Goal: Information Seeking & Learning: Learn about a topic

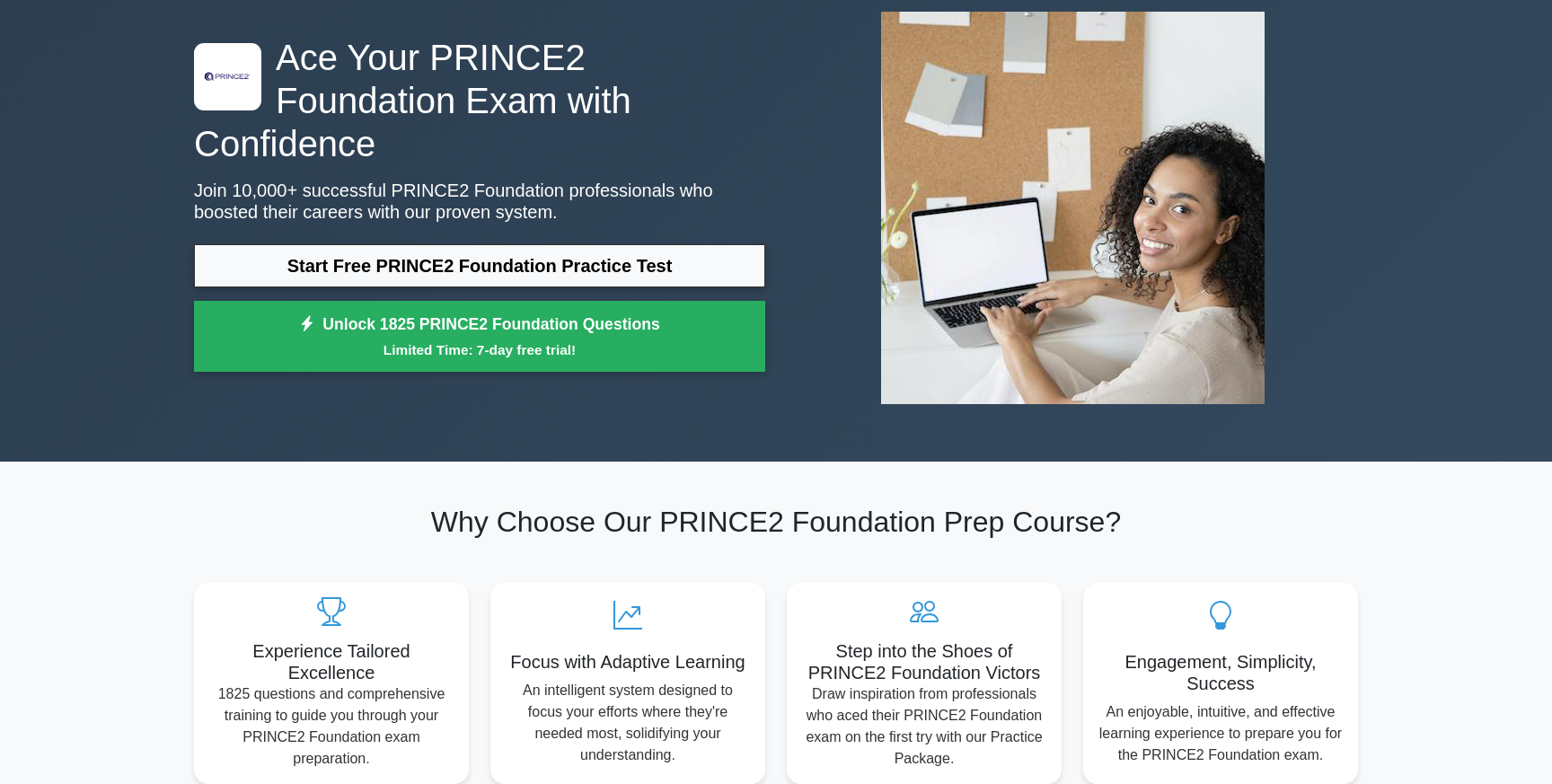
scroll to position [97, 0]
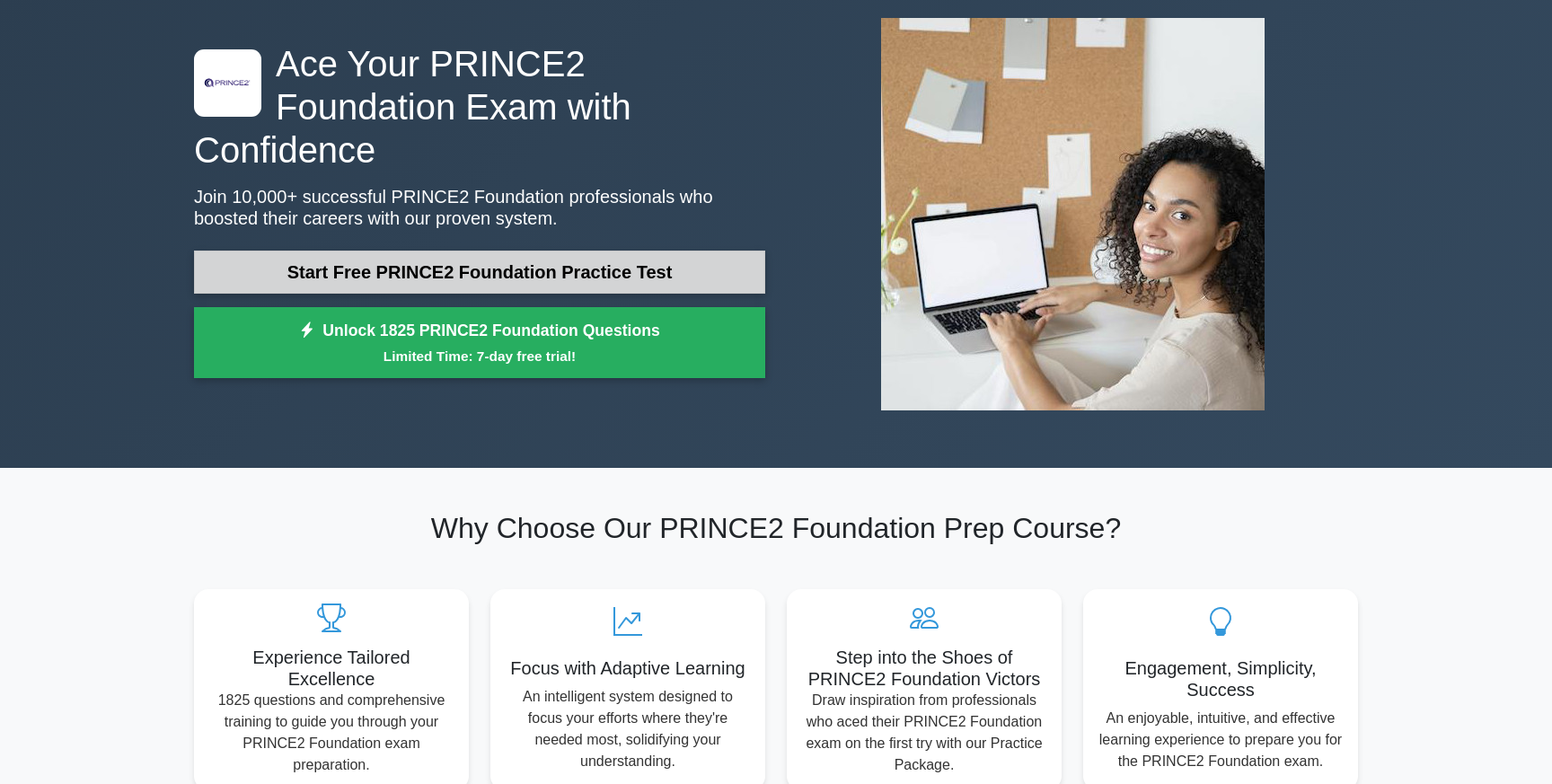
click at [640, 251] on link "Start Free PRINCE2 Foundation Practice Test" at bounding box center [479, 273] width 571 height 43
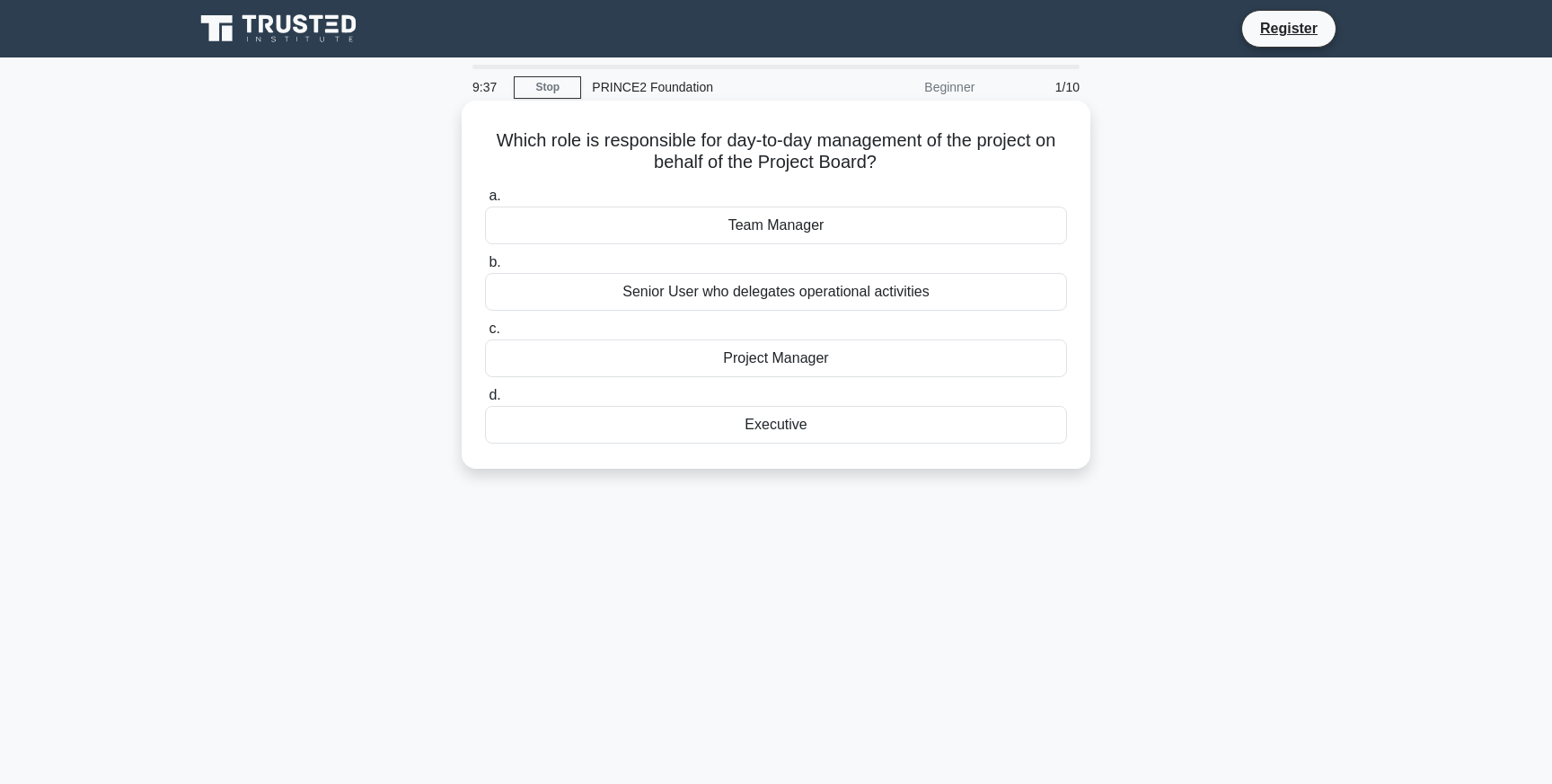
click at [815, 236] on div "Team Manager" at bounding box center [776, 225] width 582 height 38
click at [485, 202] on input "a. Team Manager" at bounding box center [485, 196] width 0 height 12
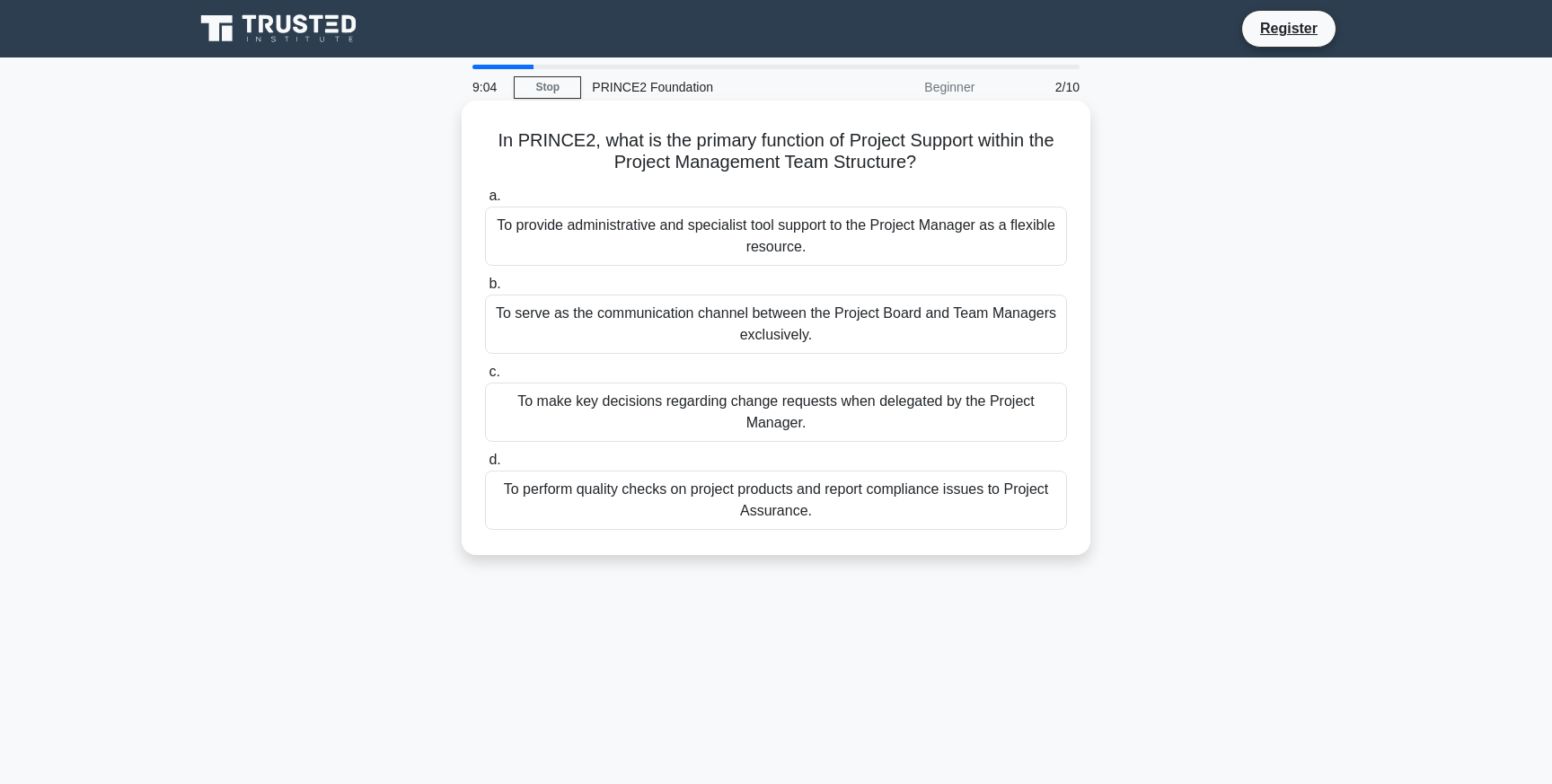
click at [852, 242] on div "To provide administrative and specialist tool support to the Project Manager as…" at bounding box center [776, 236] width 582 height 59
click at [485, 202] on input "a. To provide administrative and specialist tool support to the Project Manager…" at bounding box center [485, 196] width 0 height 12
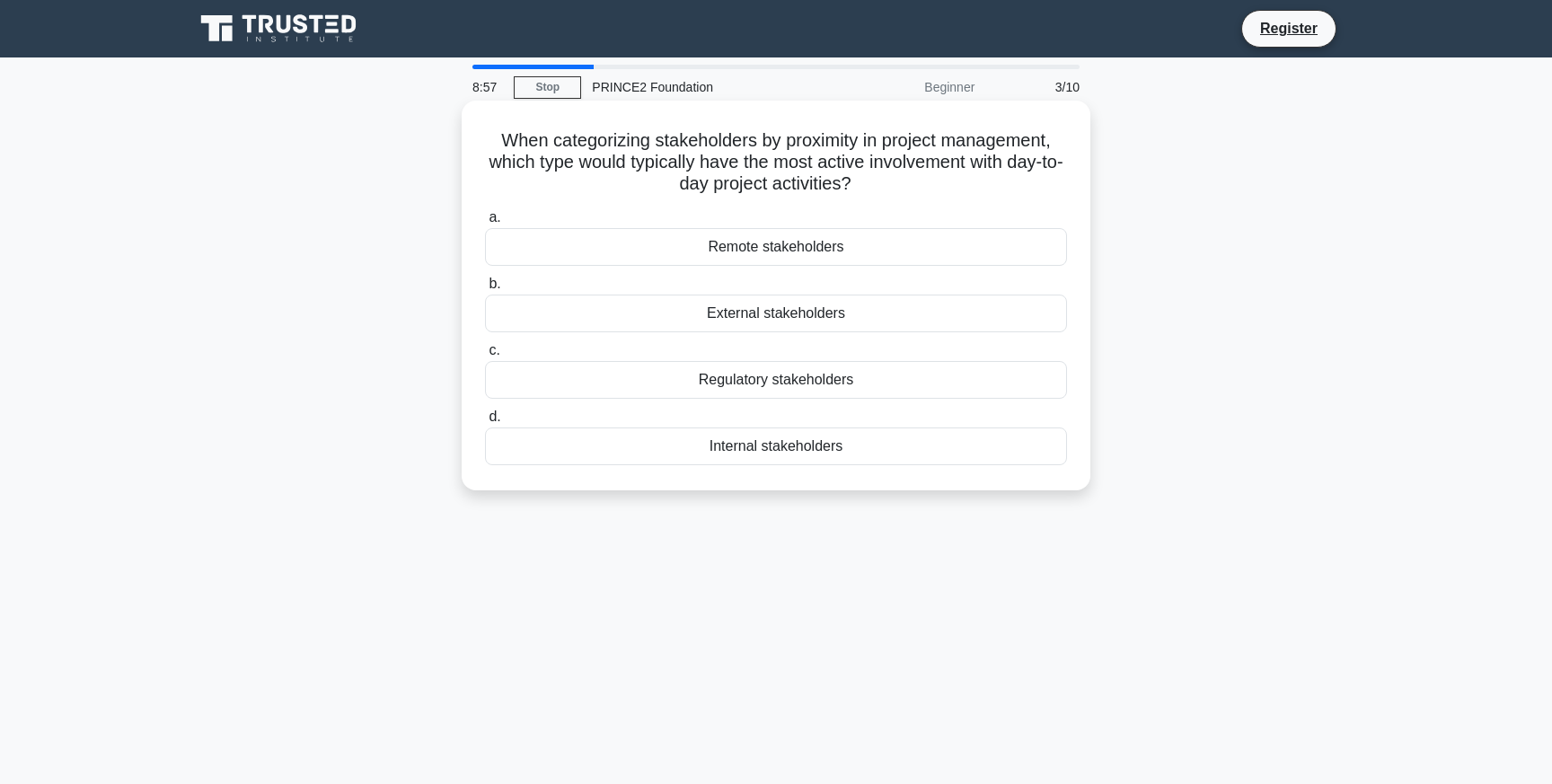
click at [865, 164] on h5 "When categorizing stakeholders by proximity in project management, which type w…" at bounding box center [776, 162] width 586 height 66
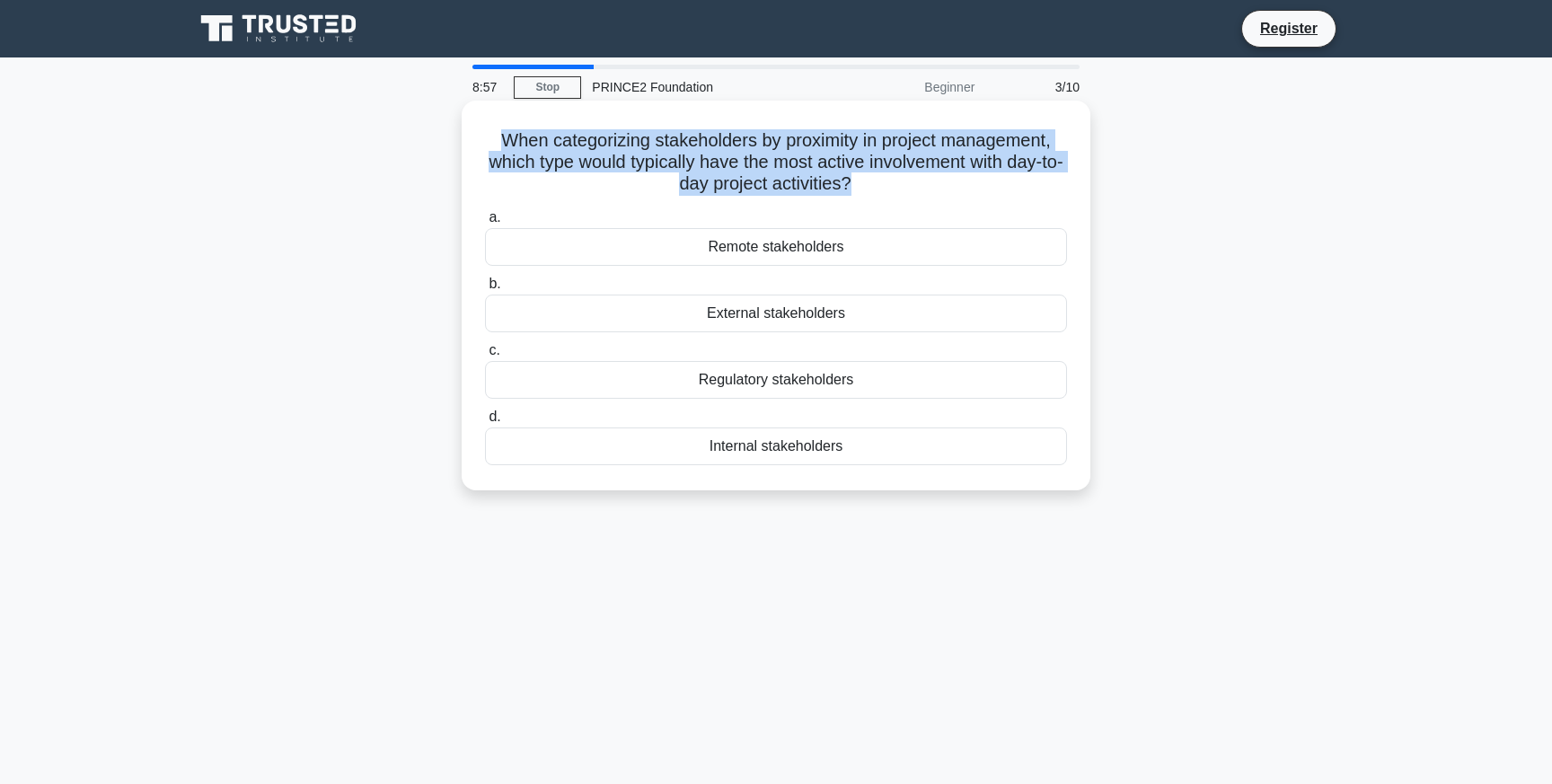
click at [865, 164] on h5 "When categorizing stakeholders by proximity in project management, which type w…" at bounding box center [776, 162] width 586 height 66
click at [590, 171] on h5 "When categorizing stakeholders by proximity in project management, which type w…" at bounding box center [776, 162] width 586 height 66
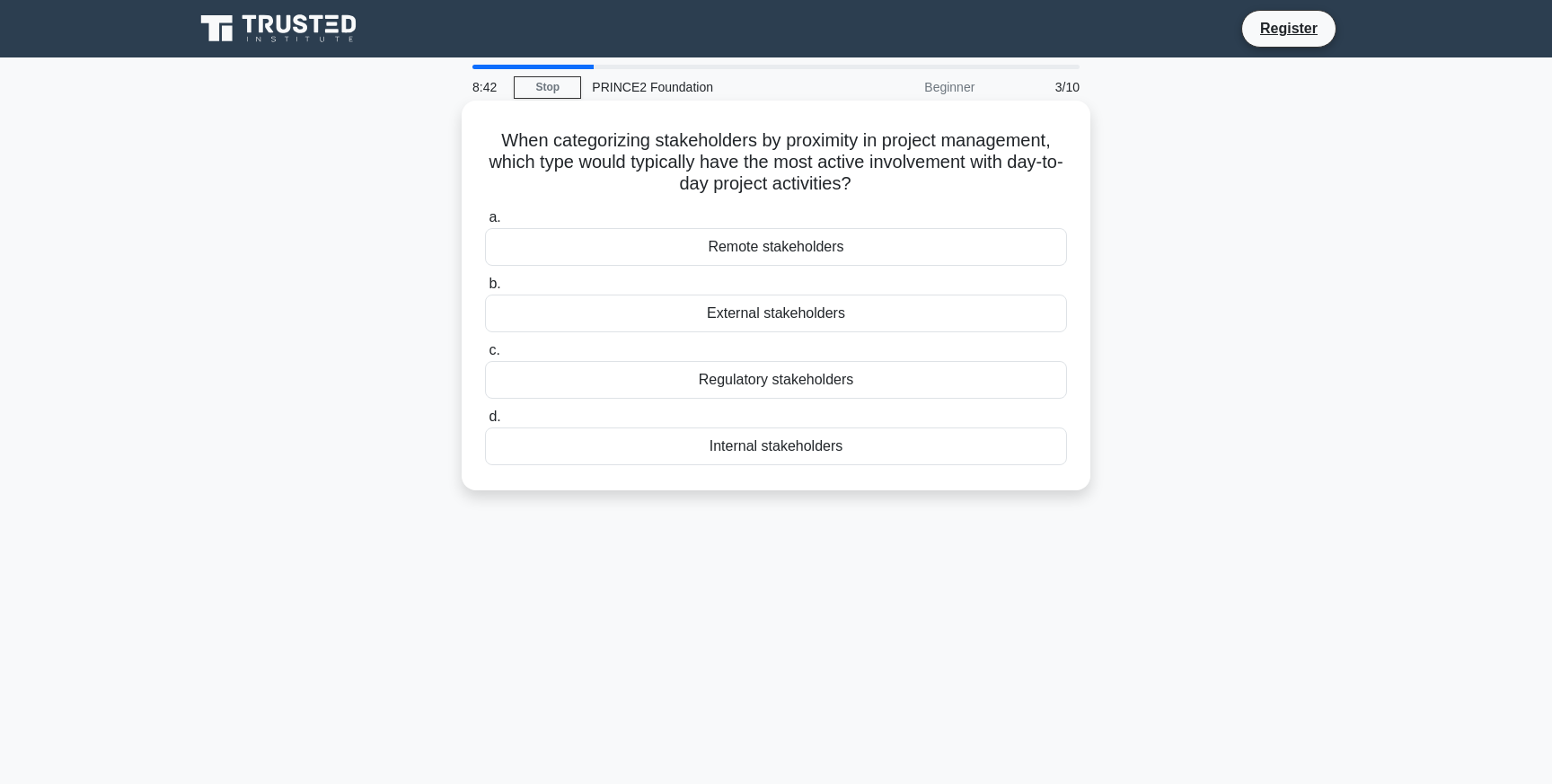
click at [590, 171] on h5 "When categorizing stakeholders by proximity in project management, which type w…" at bounding box center [776, 162] width 586 height 66
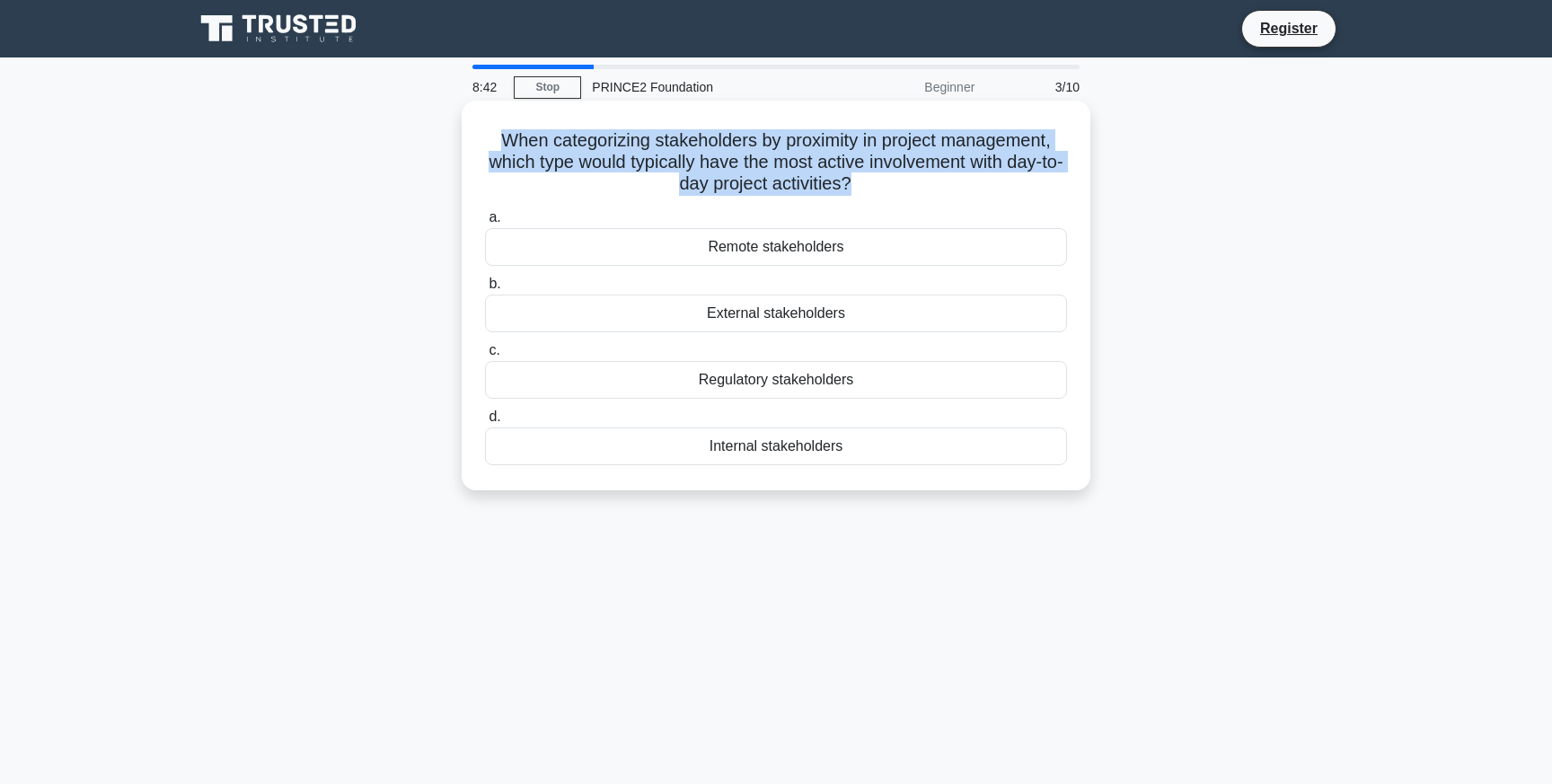
click at [590, 171] on h5 "When categorizing stakeholders by proximity in project management, which type w…" at bounding box center [776, 162] width 586 height 66
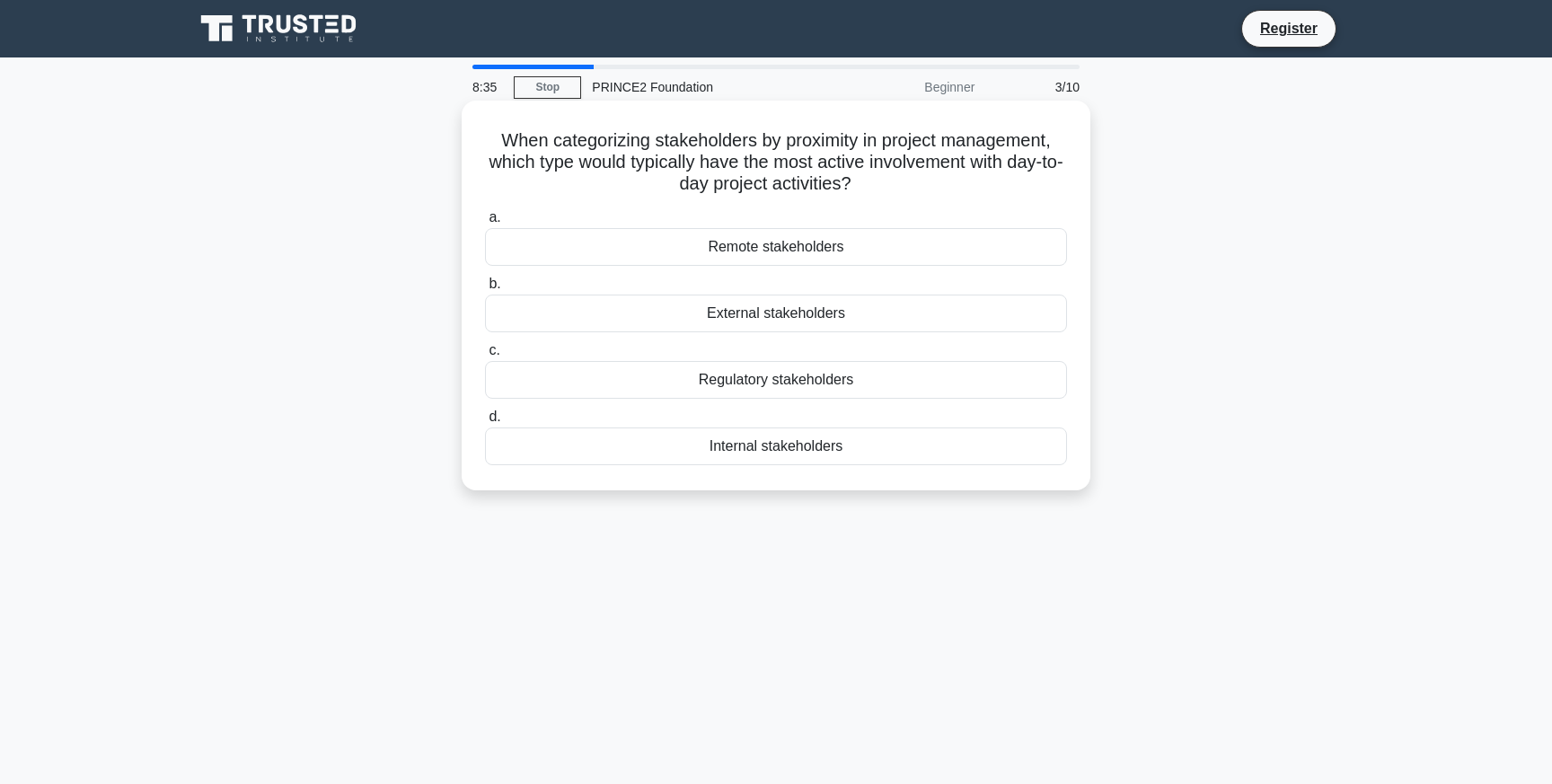
click at [776, 440] on div "Internal stakeholders" at bounding box center [776, 446] width 582 height 38
click at [485, 423] on input "d. Internal stakeholders" at bounding box center [485, 417] width 0 height 12
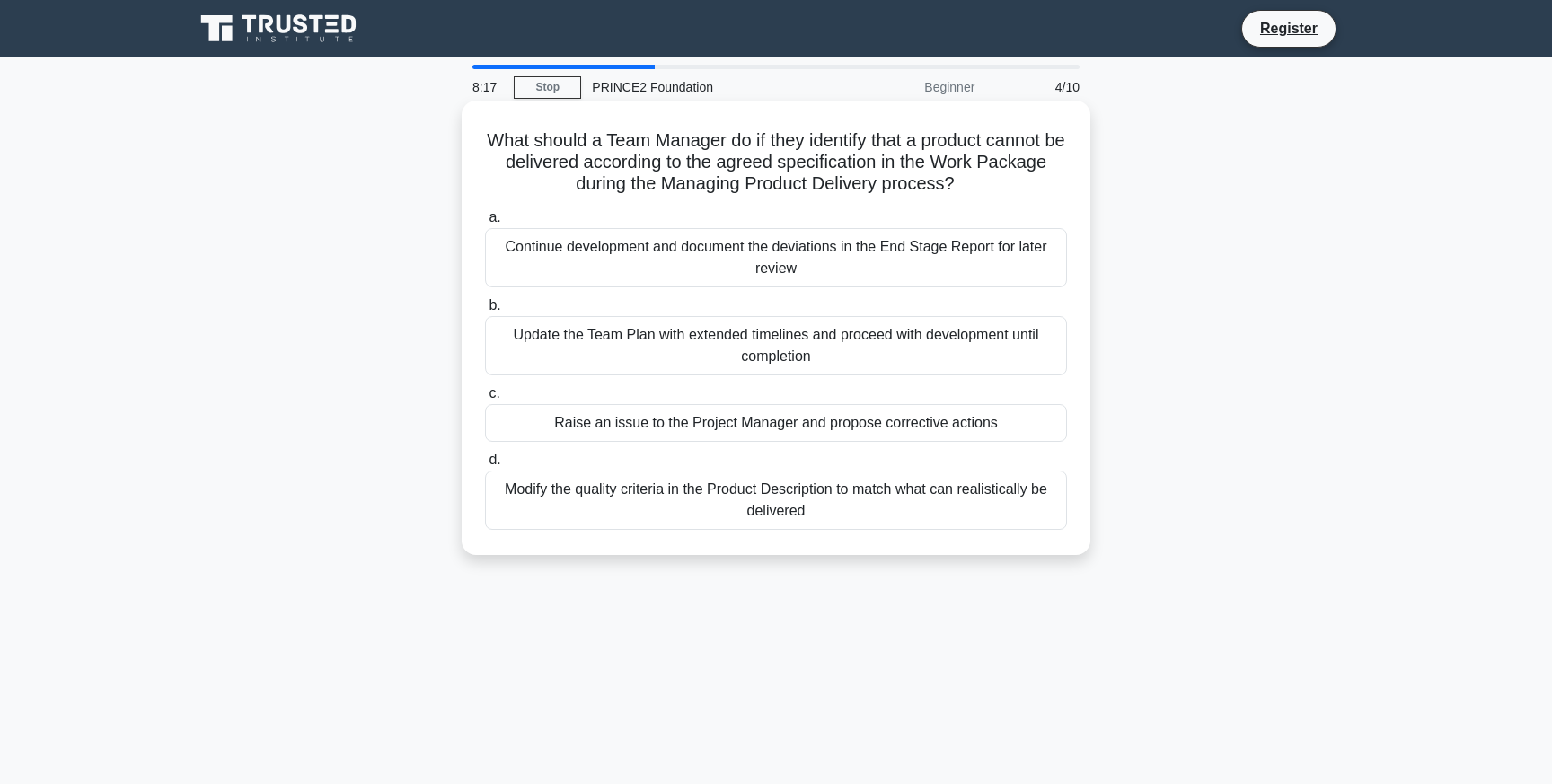
click at [705, 364] on div "Update the Team Plan with extended timelines and proceed with development until…" at bounding box center [776, 346] width 582 height 59
click at [485, 312] on input "b. Update the Team Plan with extended timelines and proceed with development un…" at bounding box center [485, 306] width 0 height 12
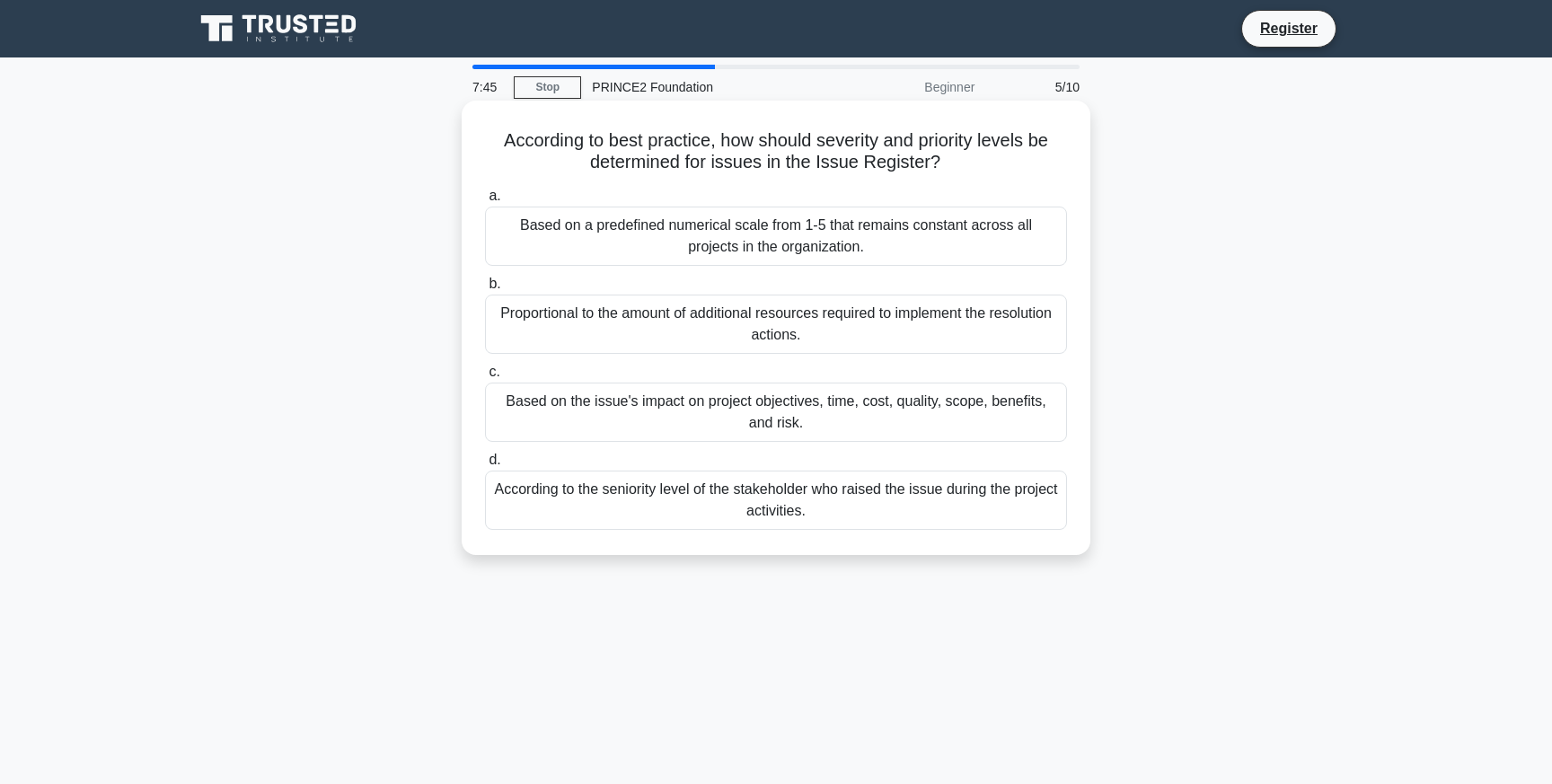
click at [675, 406] on div "Based on the issue's impact on project objectives, time, cost, quality, scope, …" at bounding box center [776, 412] width 582 height 59
click at [485, 378] on input "c. Based on the issue's impact on project objectives, time, cost, quality, scop…" at bounding box center [485, 372] width 0 height 12
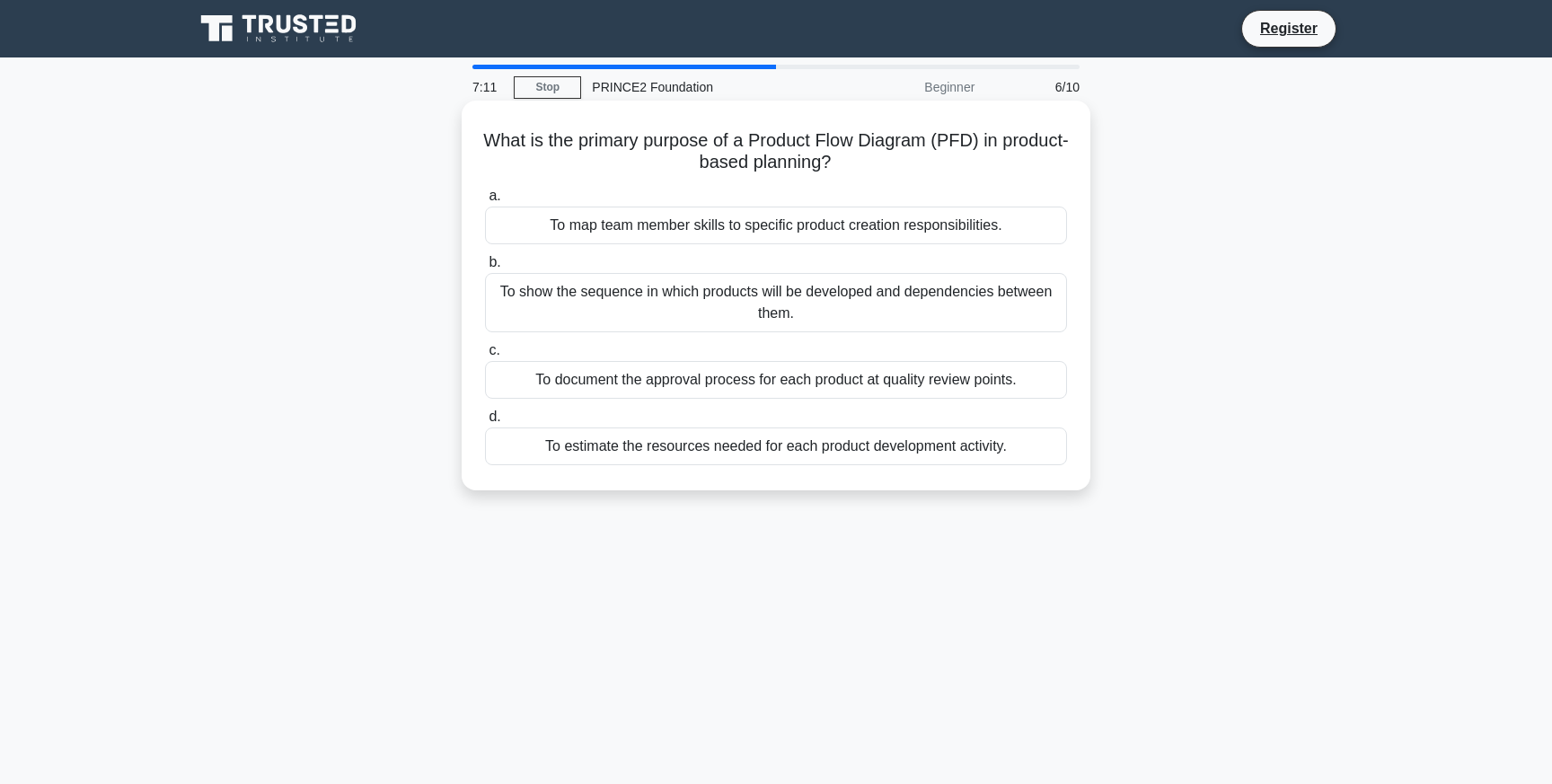
click at [970, 318] on div "To show the sequence in which products will be developed and dependencies betwe…" at bounding box center [776, 302] width 582 height 59
click at [485, 269] on input "b. To show the sequence in which products will be developed and dependencies be…" at bounding box center [485, 263] width 0 height 12
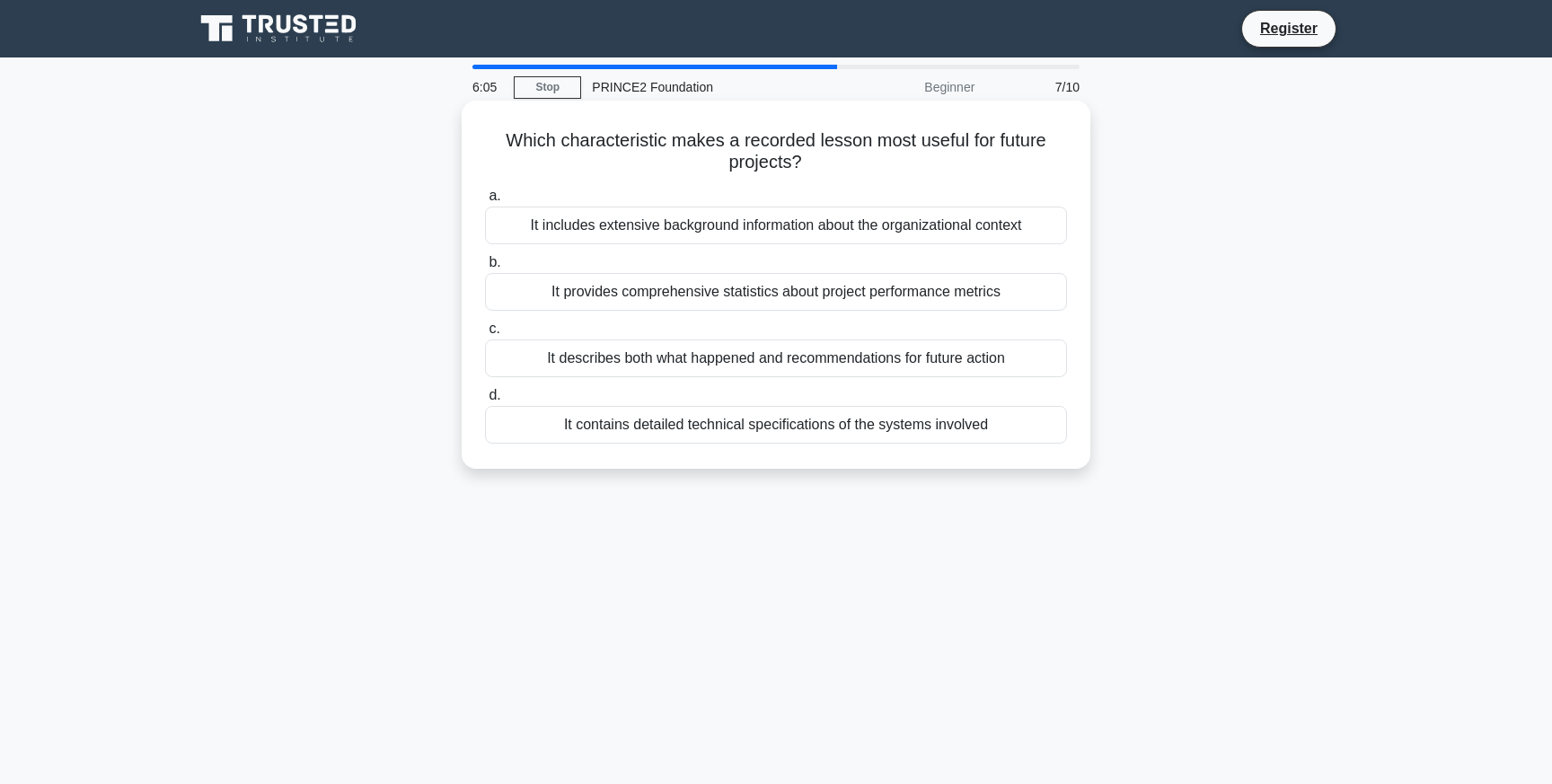
click at [1024, 353] on div "It describes both what happened and recommendations for future action" at bounding box center [776, 358] width 582 height 38
click at [485, 335] on input "c. It describes both what happened and recommendations for future action" at bounding box center [485, 329] width 0 height 12
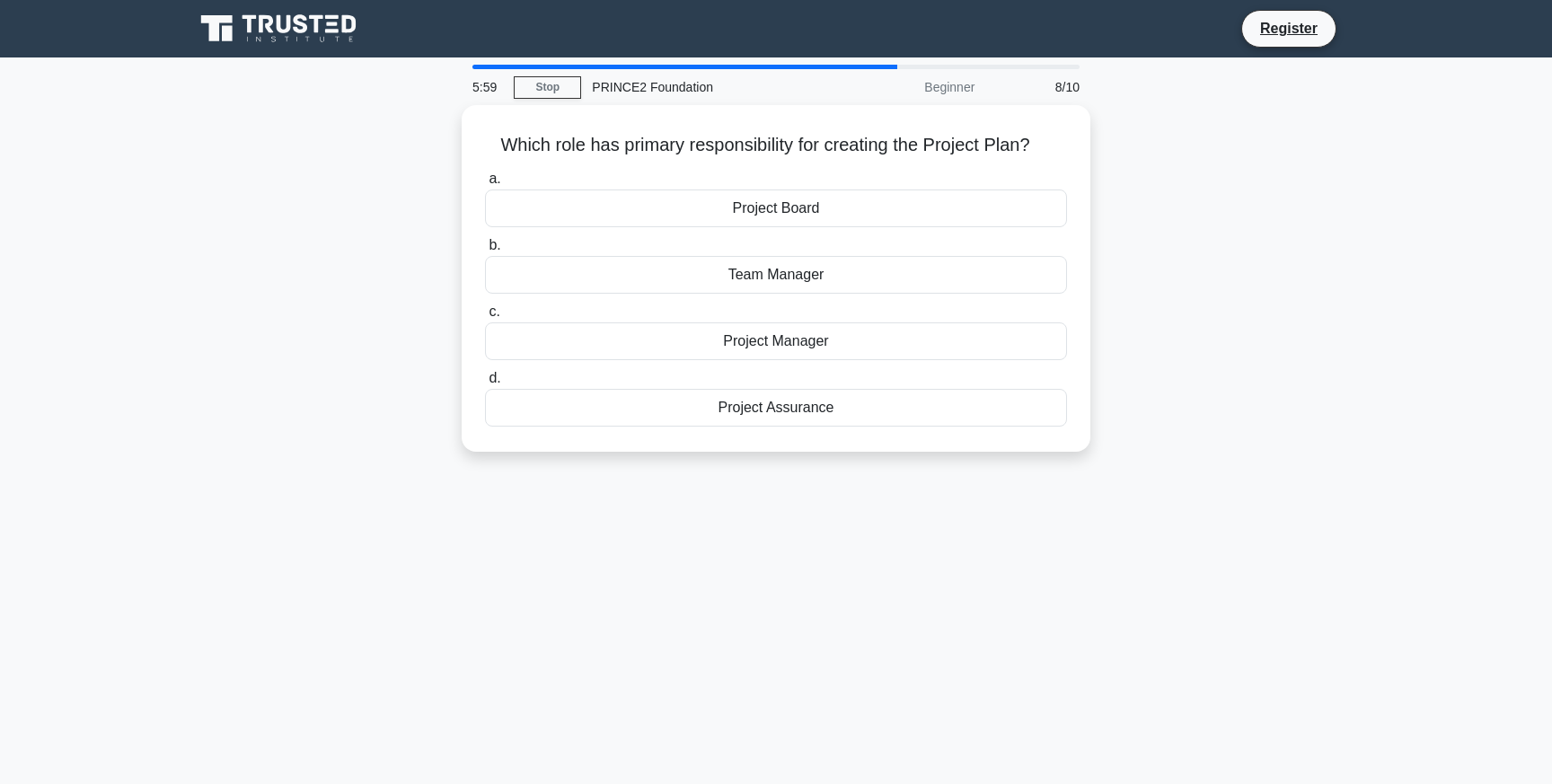
click at [1024, 353] on div "Project Manager" at bounding box center [776, 341] width 582 height 38
click at [485, 318] on input "c. Project Manager" at bounding box center [485, 312] width 0 height 12
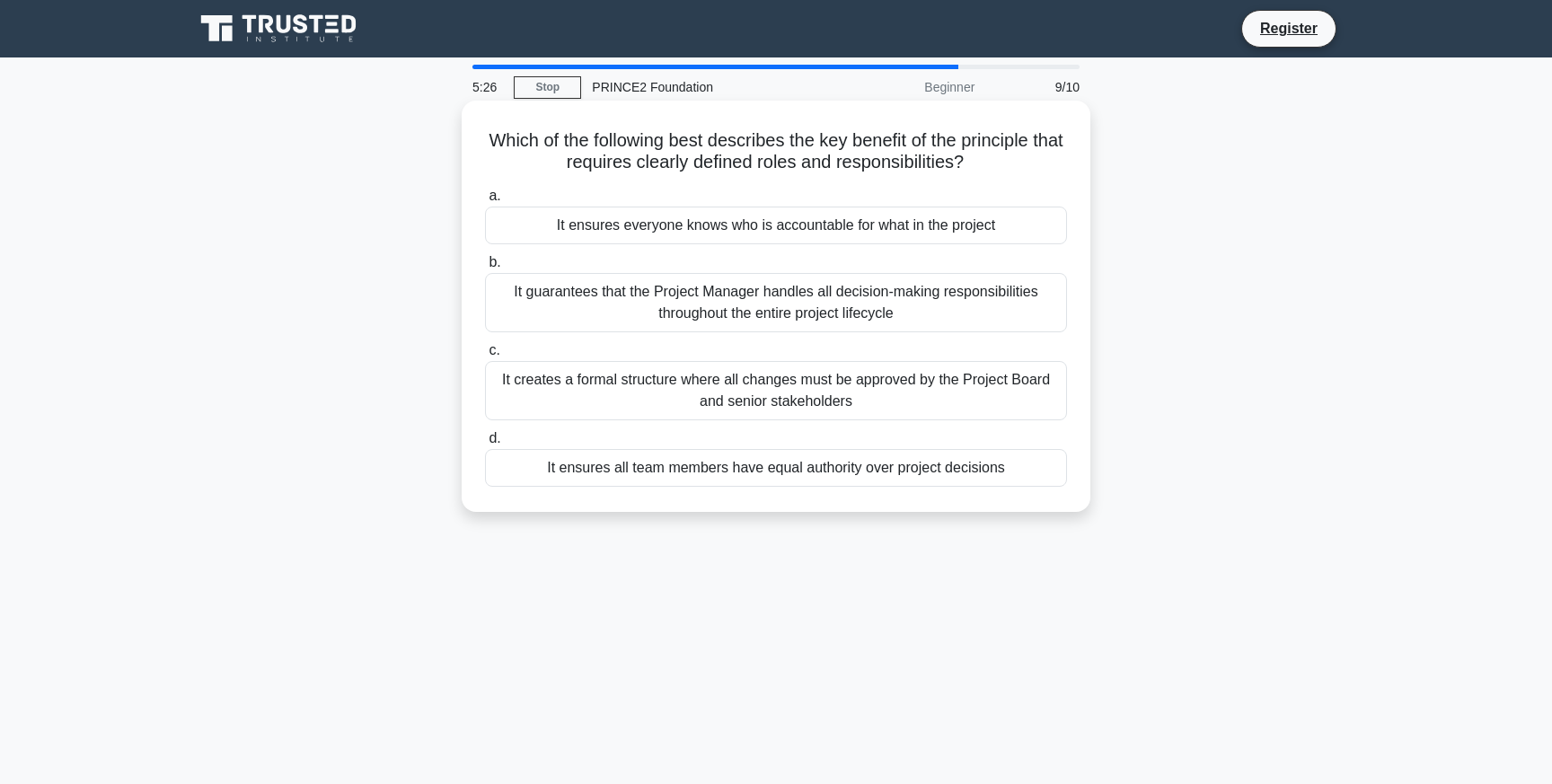
click at [952, 223] on div "It ensures everyone knows who is accountable for what in the project" at bounding box center [776, 225] width 582 height 38
click at [485, 202] on input "a. It ensures everyone knows who is accountable for what in the project" at bounding box center [485, 196] width 0 height 12
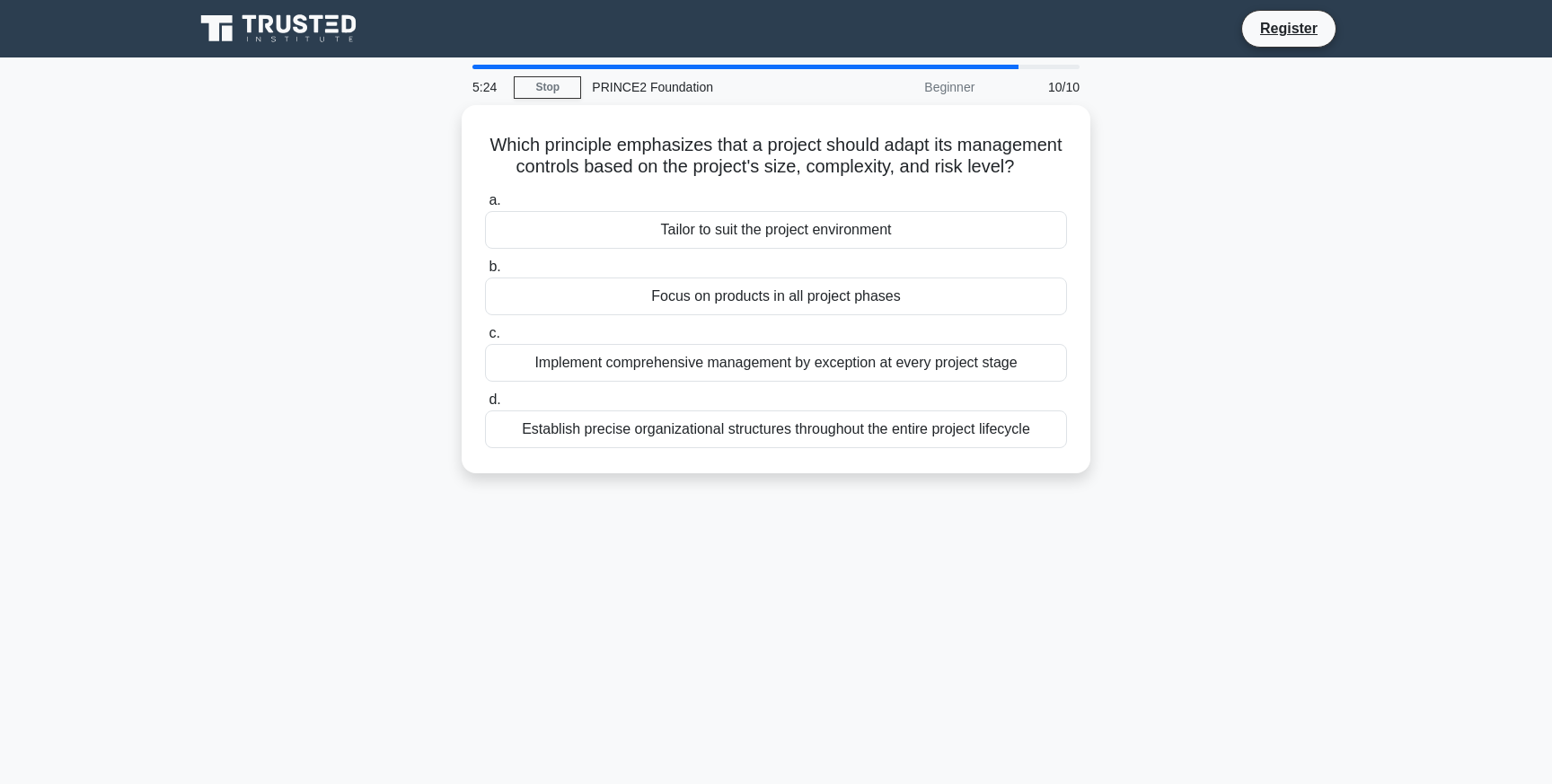
scroll to position [5, 0]
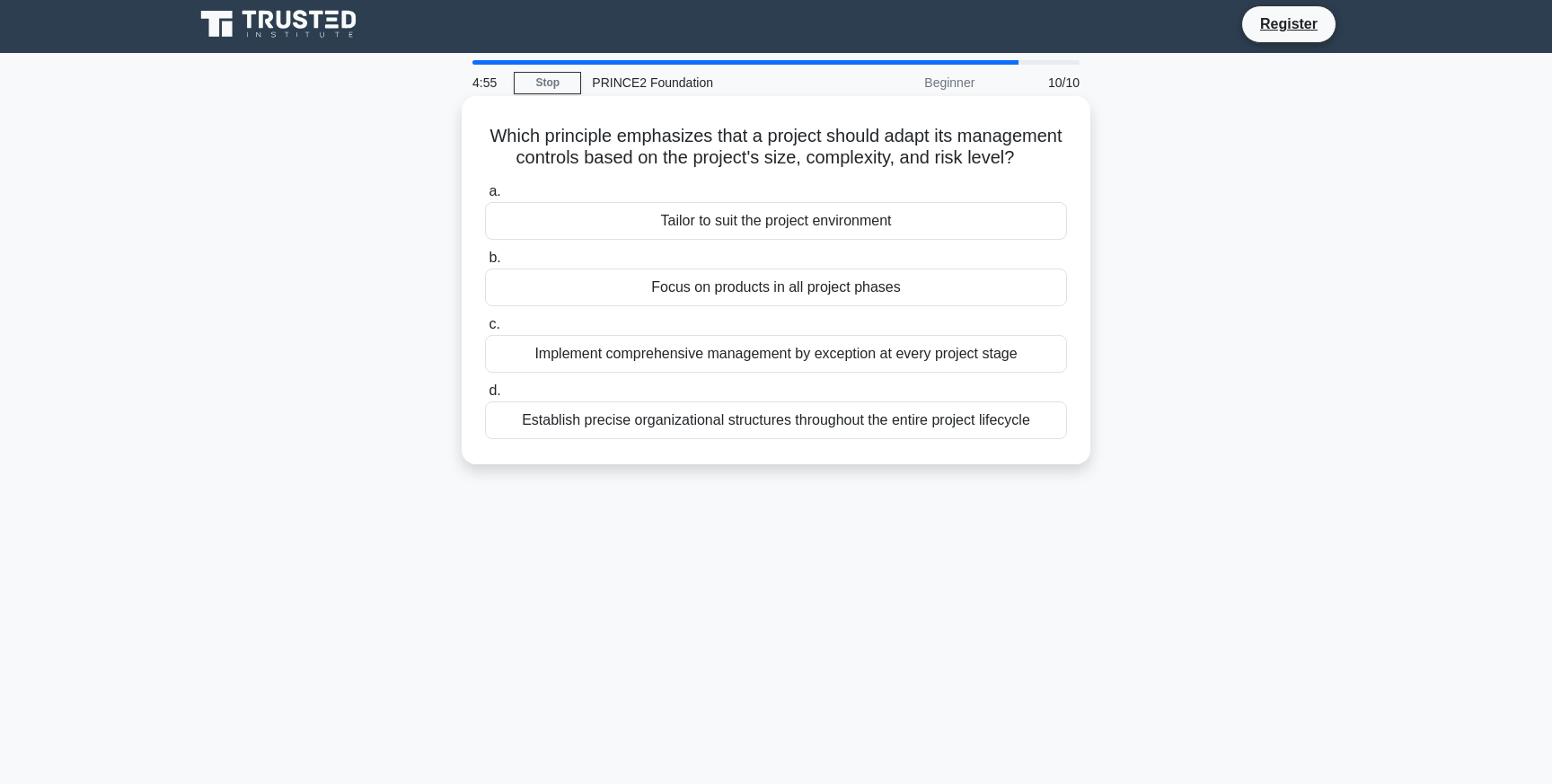
click at [760, 362] on div "Implement comprehensive management by exception at every project stage" at bounding box center [776, 353] width 582 height 38
click at [485, 331] on input "c. Implement comprehensive management by exception at every project stage" at bounding box center [485, 325] width 0 height 12
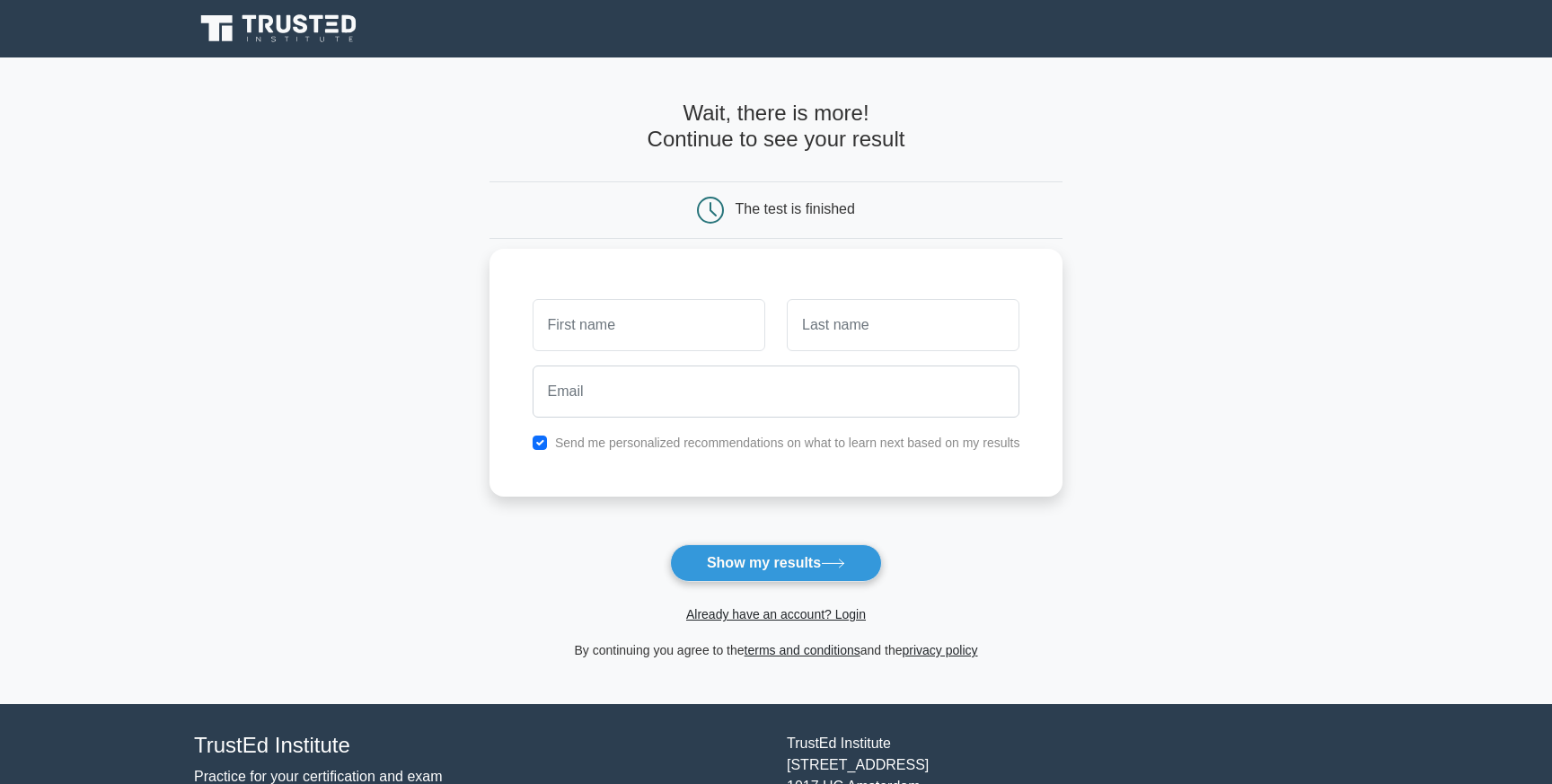
click at [694, 333] on input "text" at bounding box center [648, 325] width 232 height 52
type input "b"
type input "BB"
type input "CC"
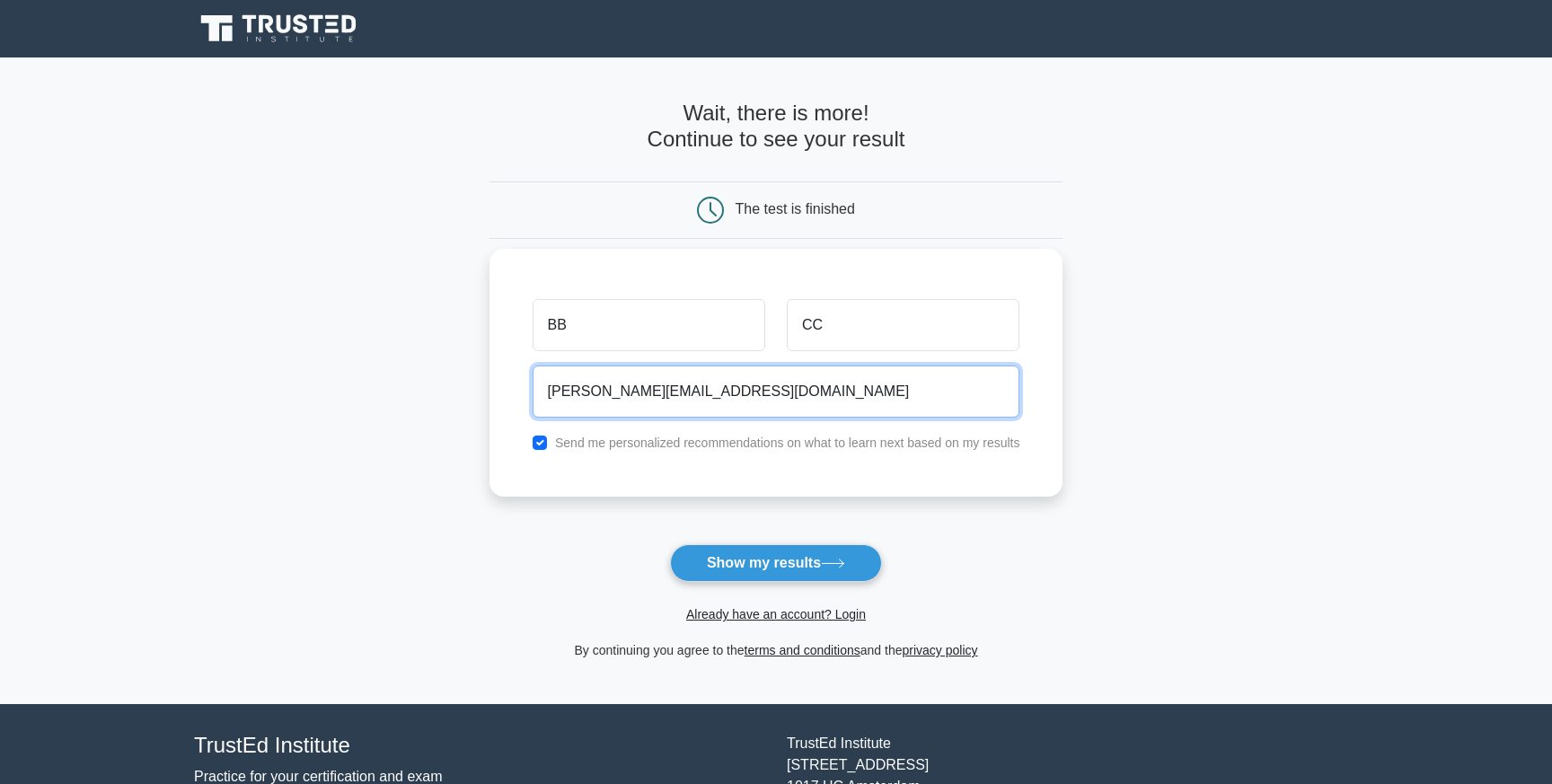
click at [732, 391] on input "[PERSON_NAME][EMAIL_ADDRESS][DOMAIN_NAME]" at bounding box center [776, 391] width 488 height 52
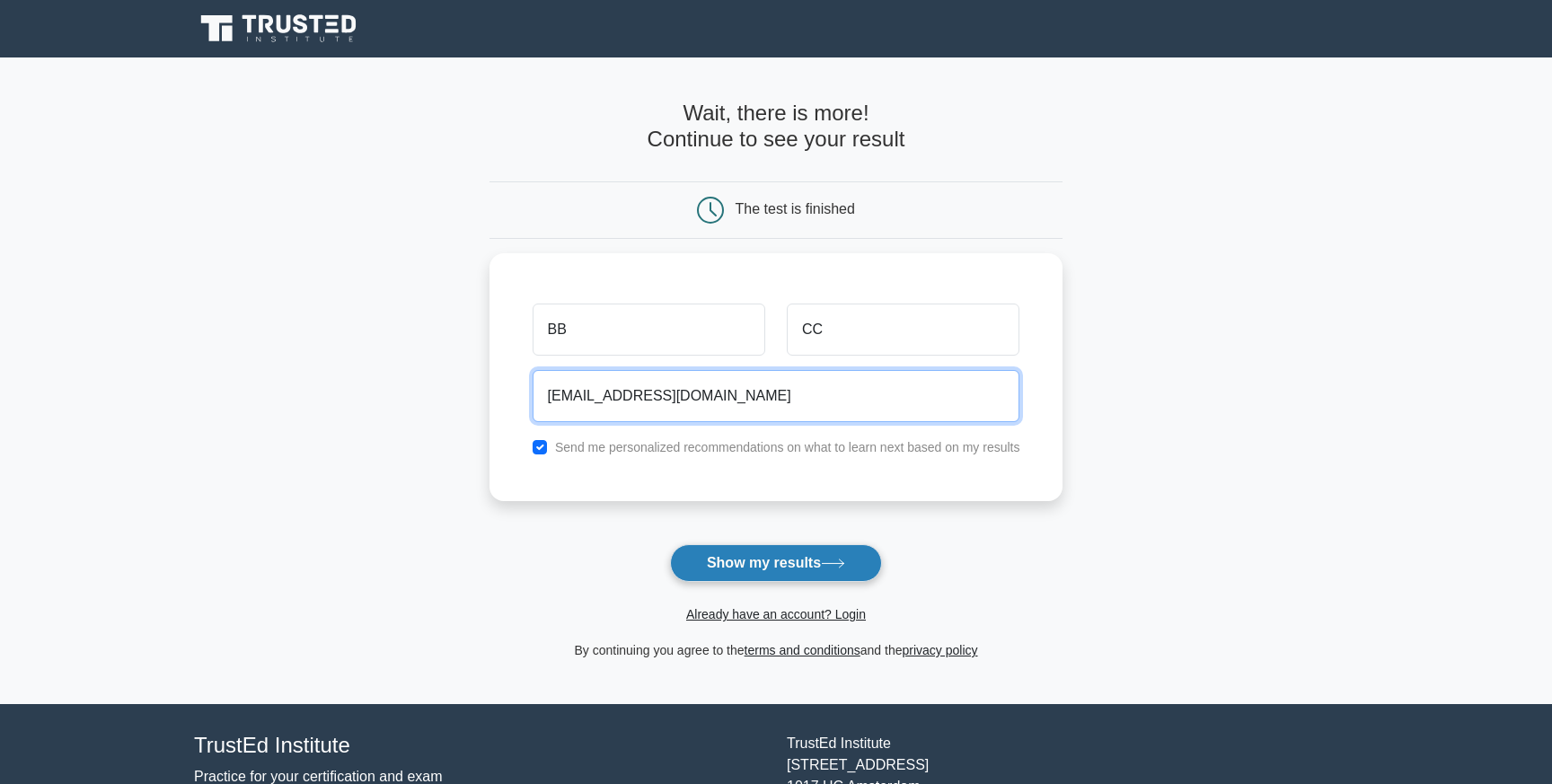
type input "[EMAIL_ADDRESS][DOMAIN_NAME]"
click at [795, 560] on button "Show my results" at bounding box center [776, 563] width 212 height 38
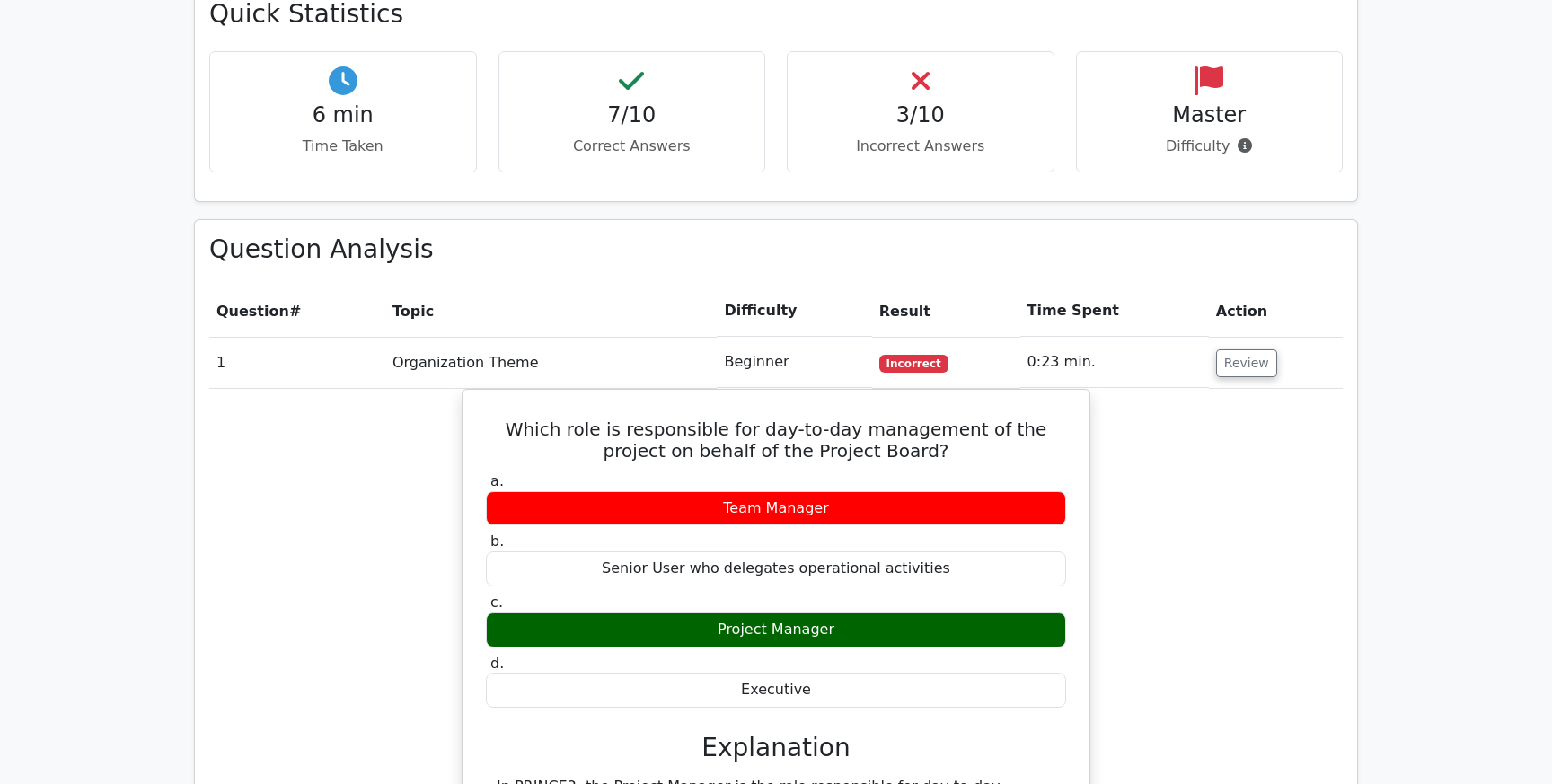
scroll to position [1226, 0]
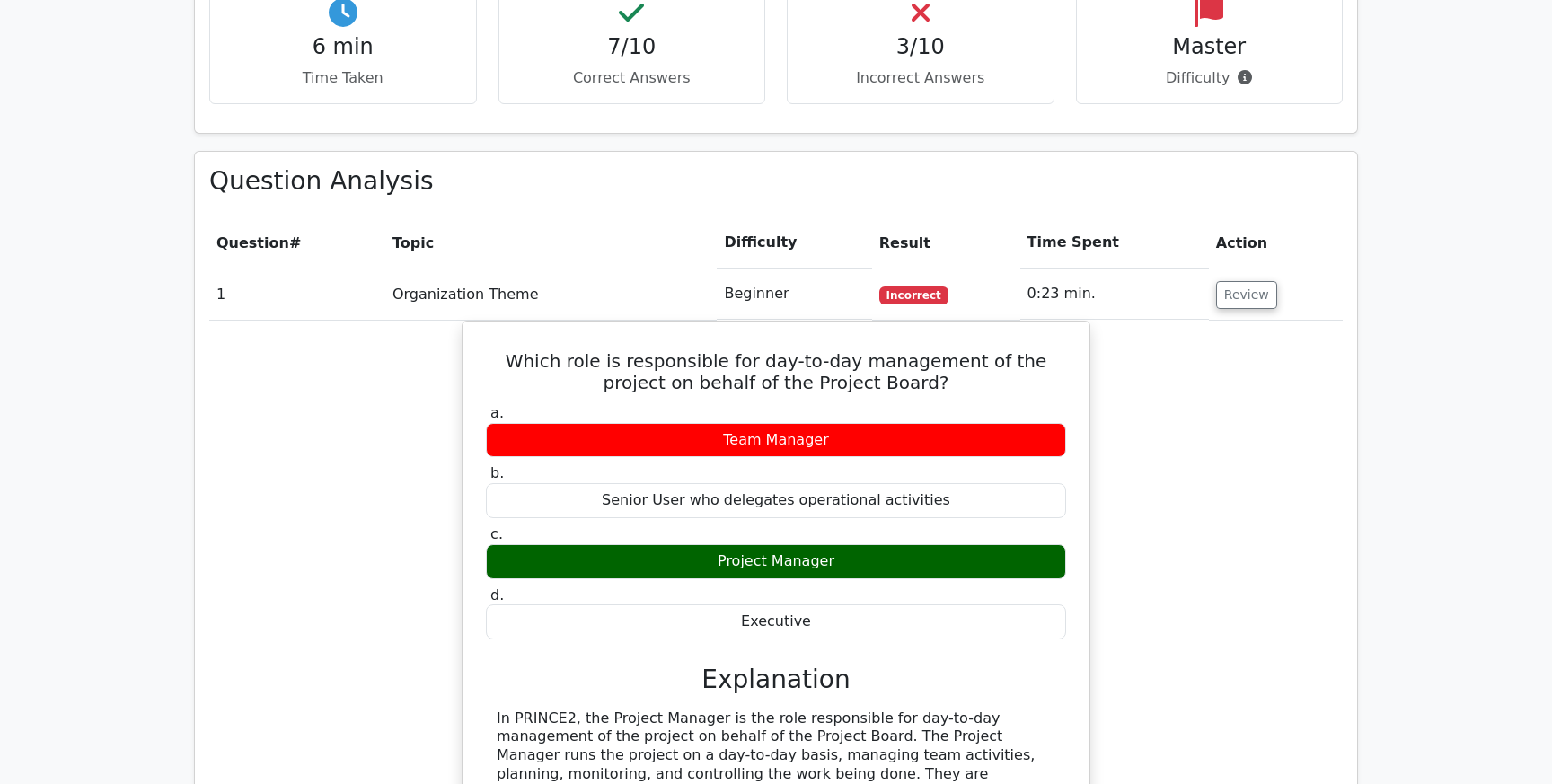
click at [1217, 272] on td "Review" at bounding box center [1275, 294] width 133 height 51
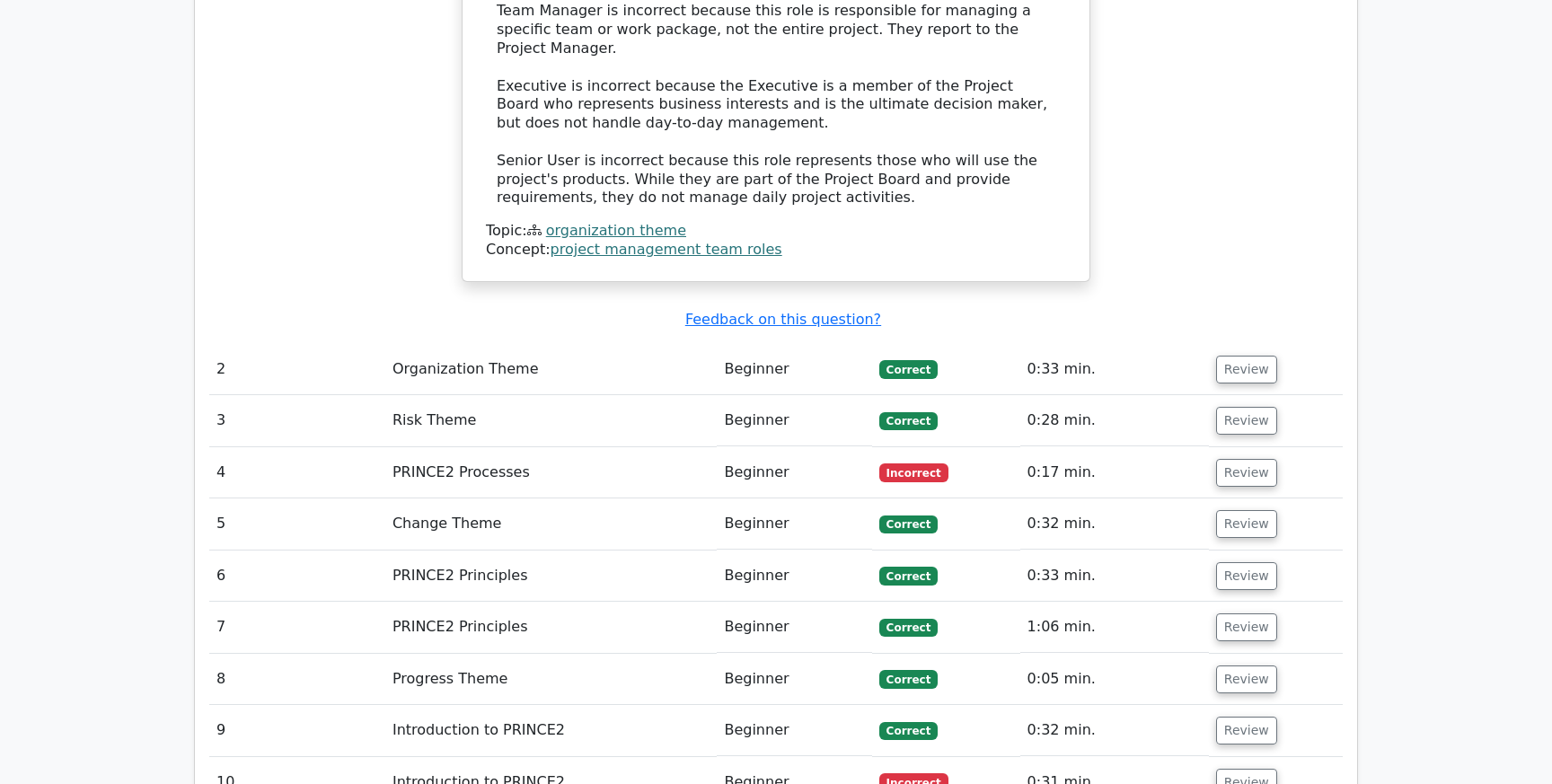
scroll to position [2047, 0]
click at [607, 445] on td "PRINCE2 Processes" at bounding box center [551, 471] width 332 height 51
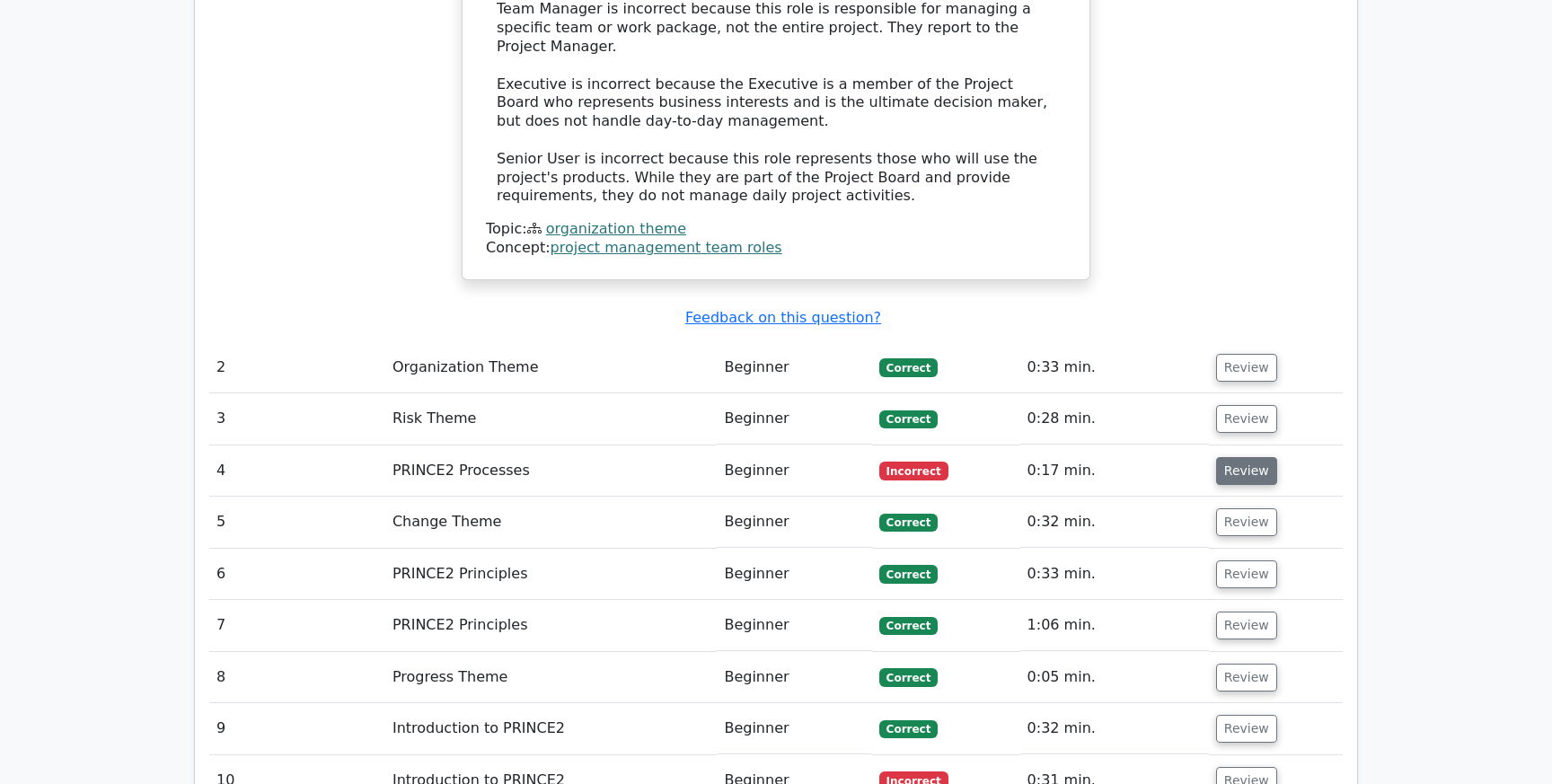
click at [1239, 457] on button "Review" at bounding box center [1247, 471] width 61 height 28
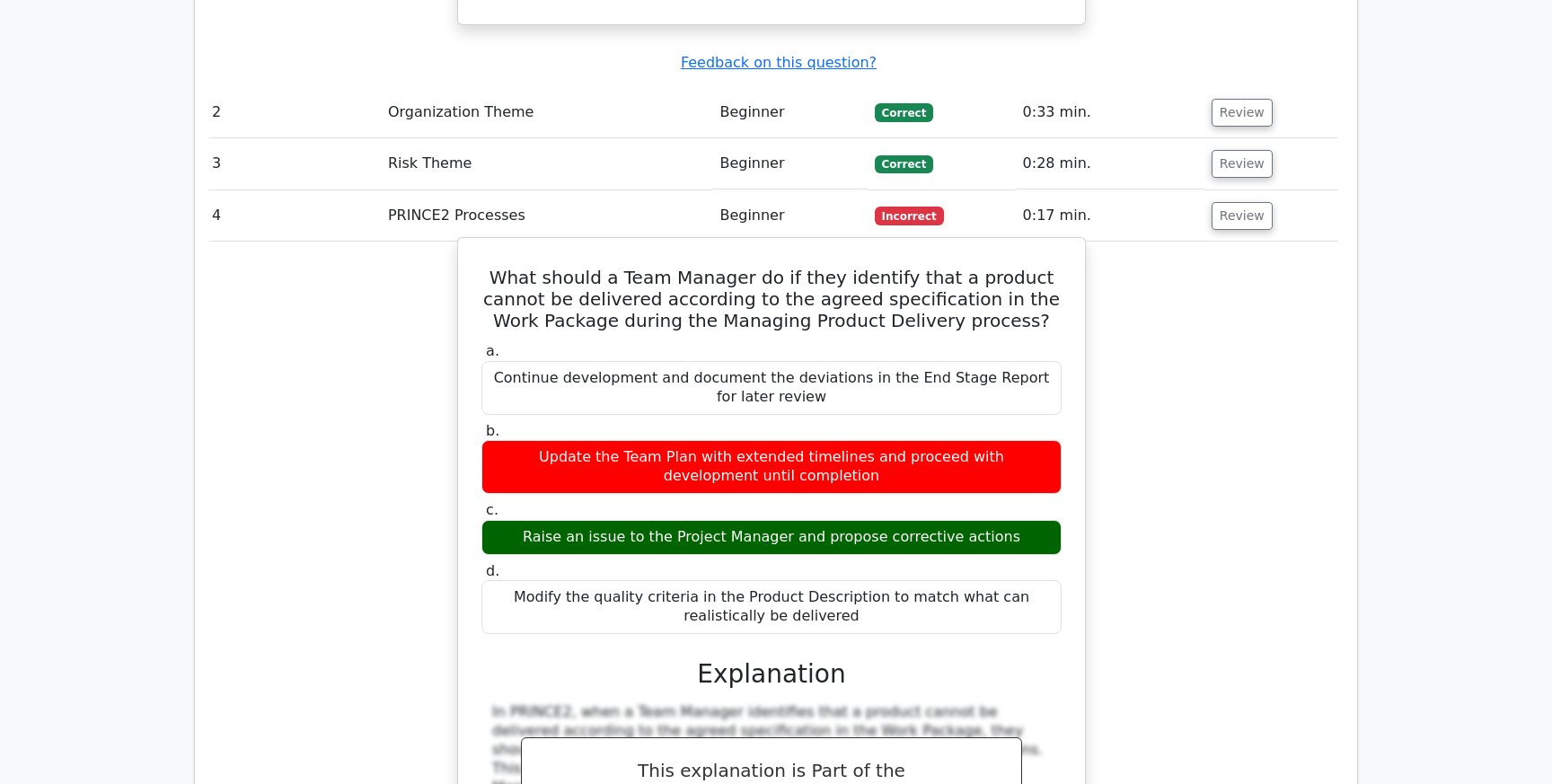
scroll to position [0, 7]
click at [971, 519] on div "Raise an issue to the Project Manager and propose corrective actions" at bounding box center [769, 536] width 580 height 35
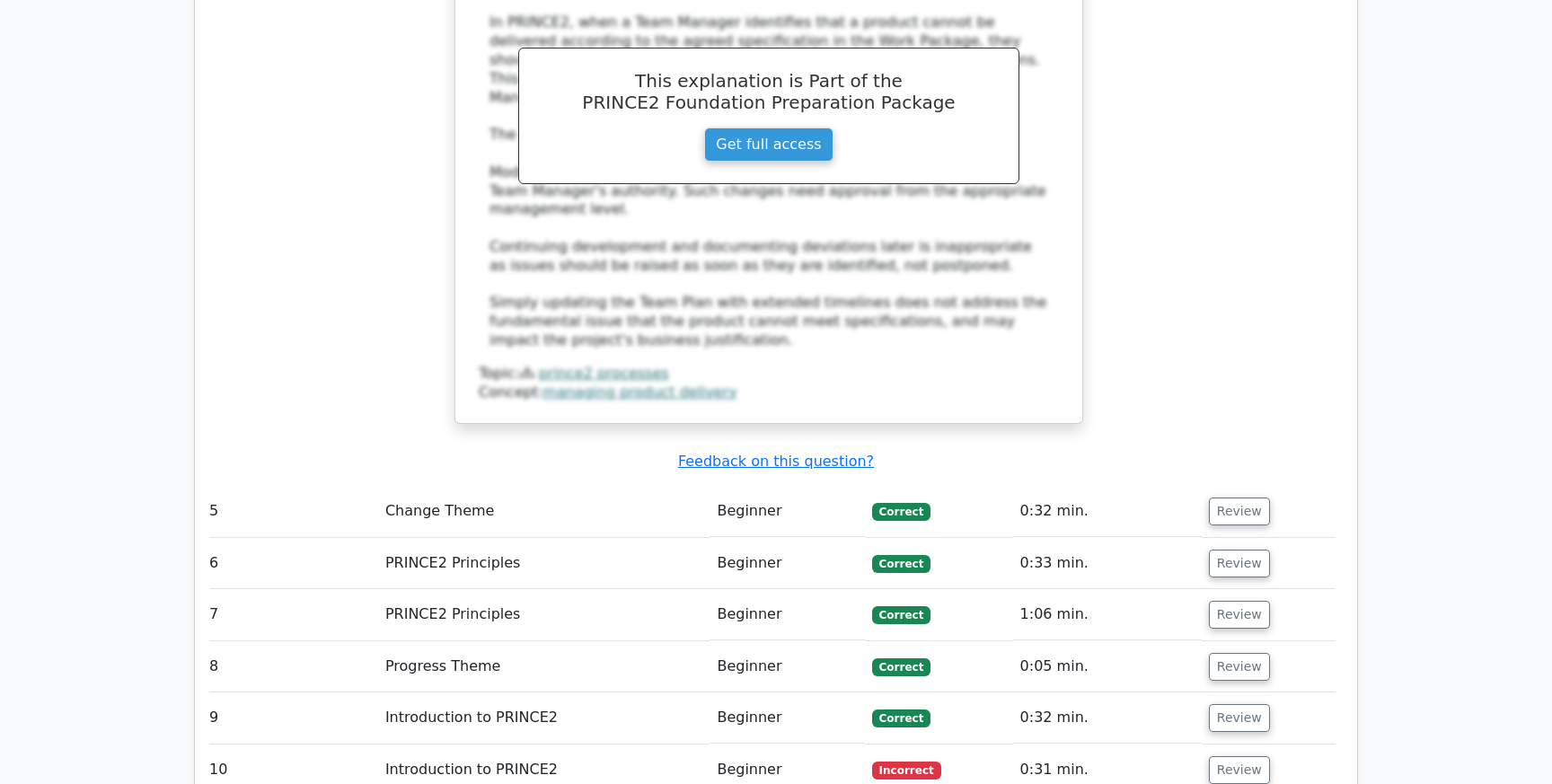
scroll to position [3008, 0]
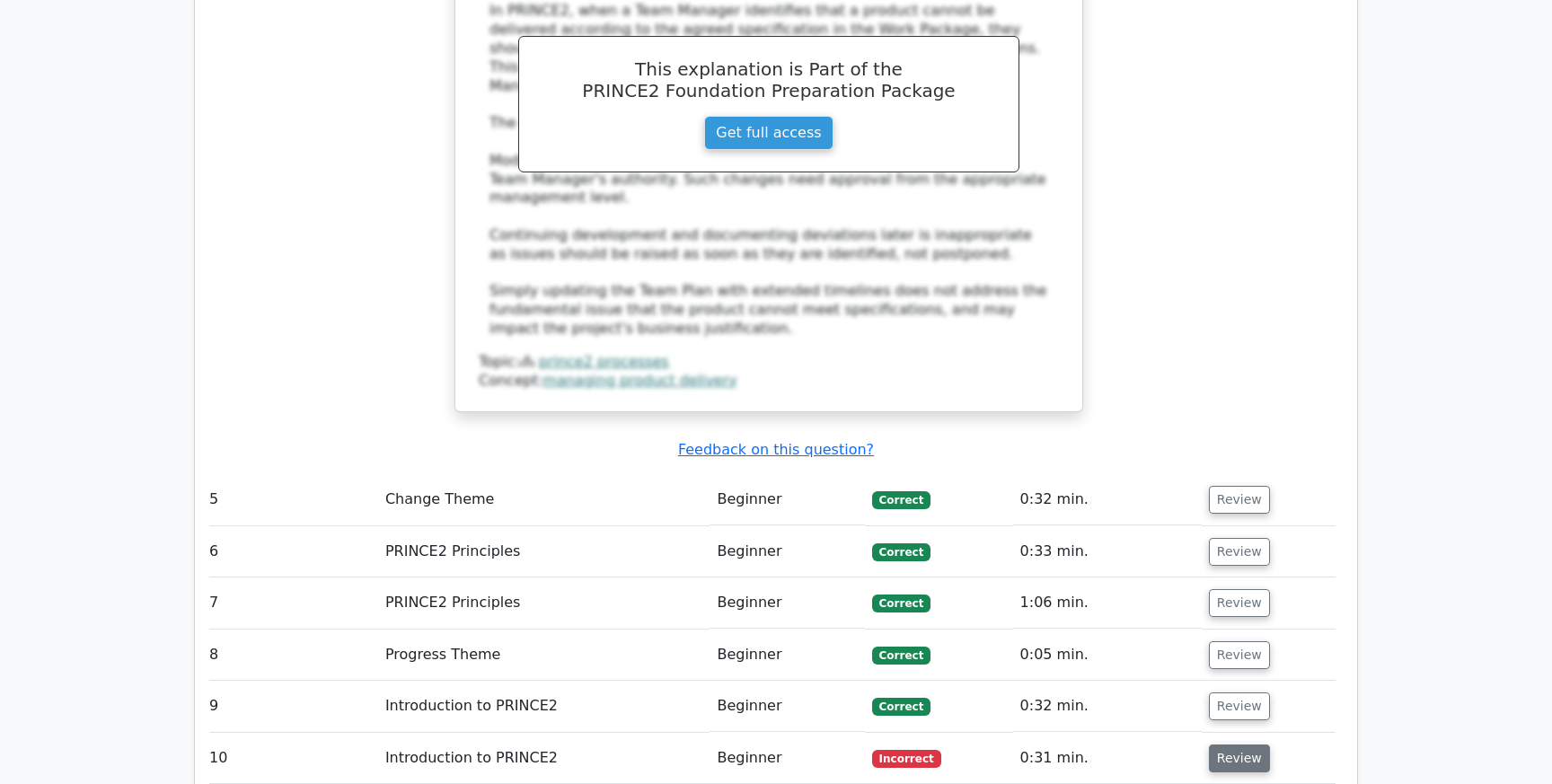
click at [1222, 745] on button "Review" at bounding box center [1240, 758] width 61 height 28
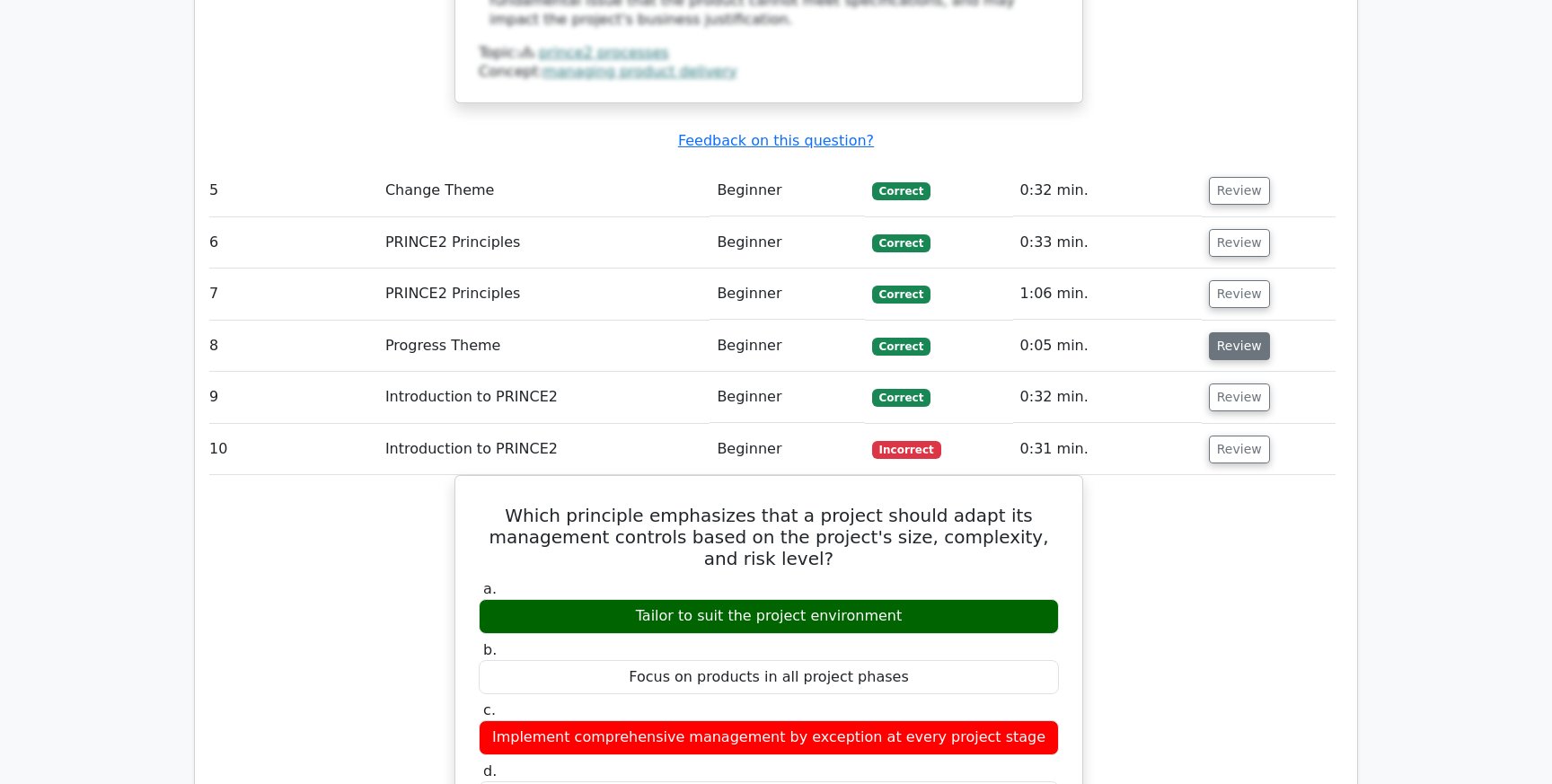
scroll to position [3481, 0]
